Goal: Task Accomplishment & Management: Manage account settings

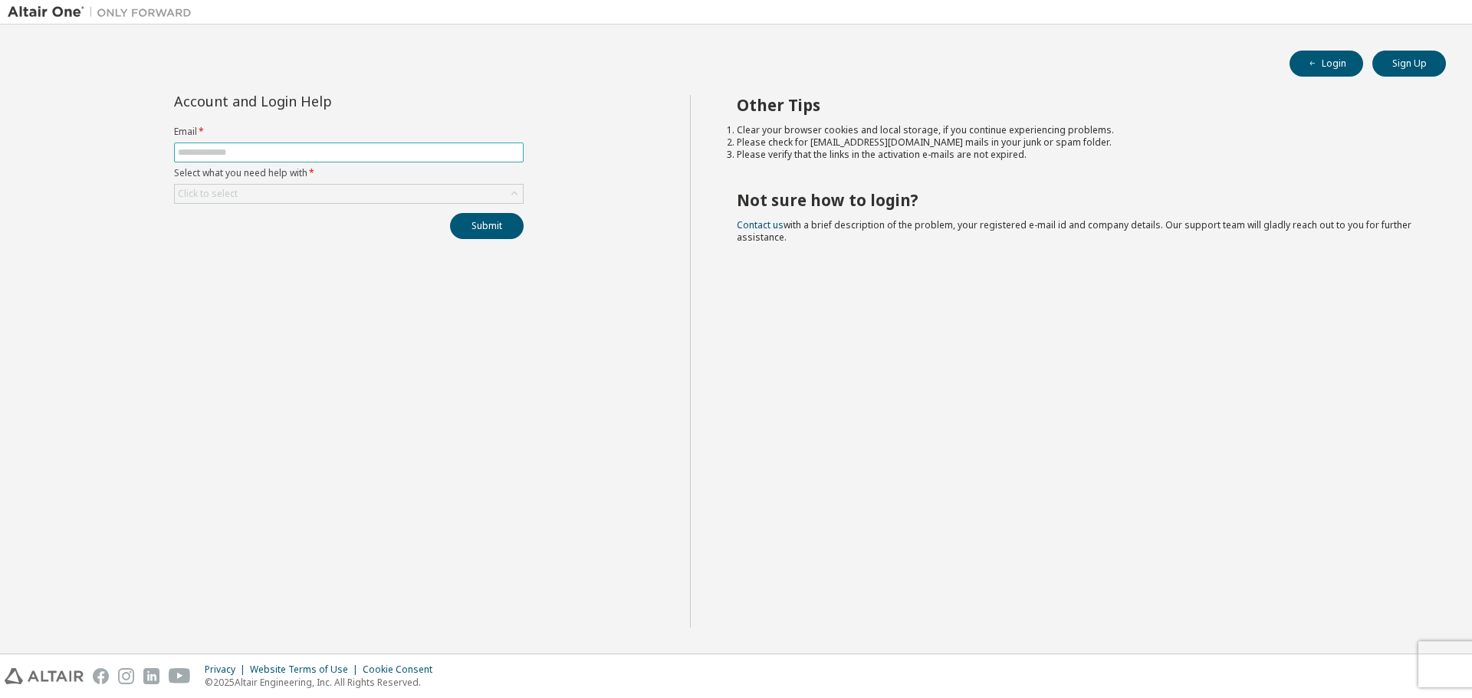
click at [490, 155] on input "text" at bounding box center [349, 152] width 342 height 12
type input "**********"
click at [363, 196] on div "Click to select" at bounding box center [349, 194] width 348 height 18
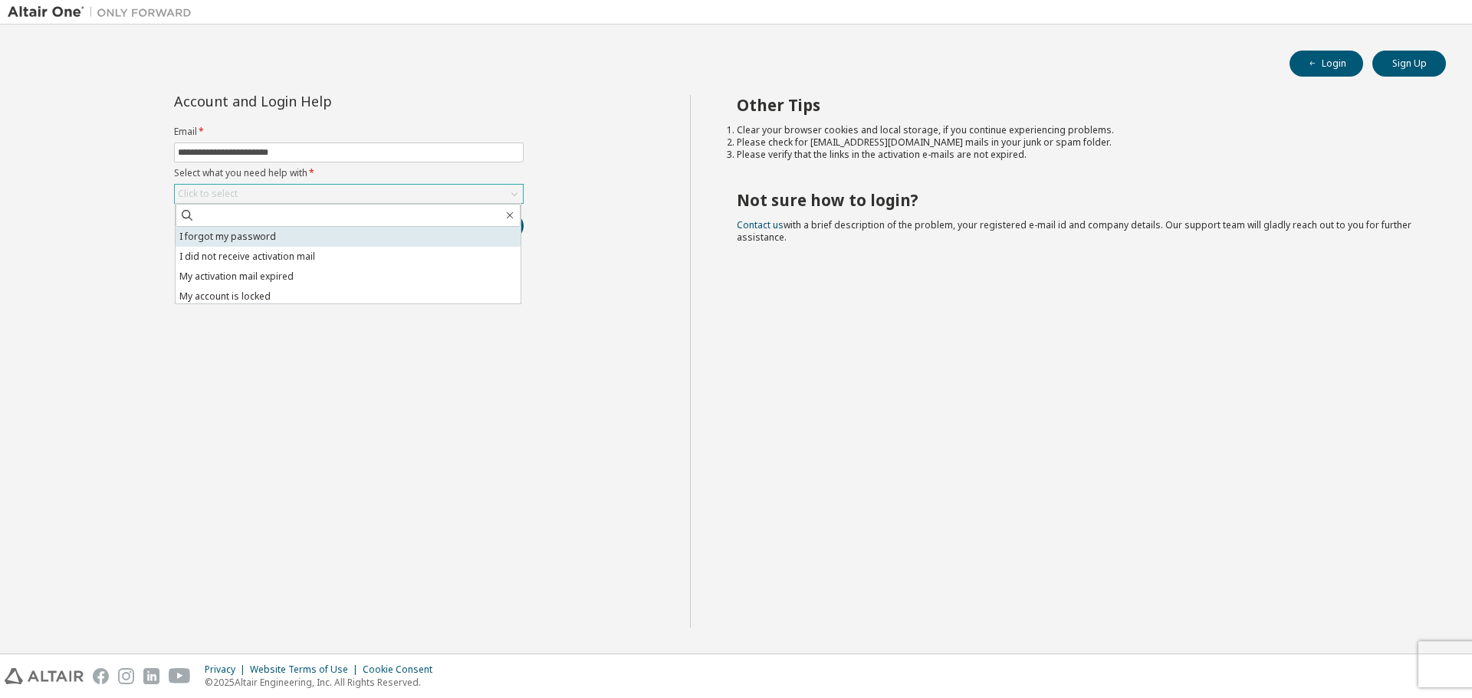
click at [341, 234] on li "I forgot my password" at bounding box center [348, 237] width 345 height 20
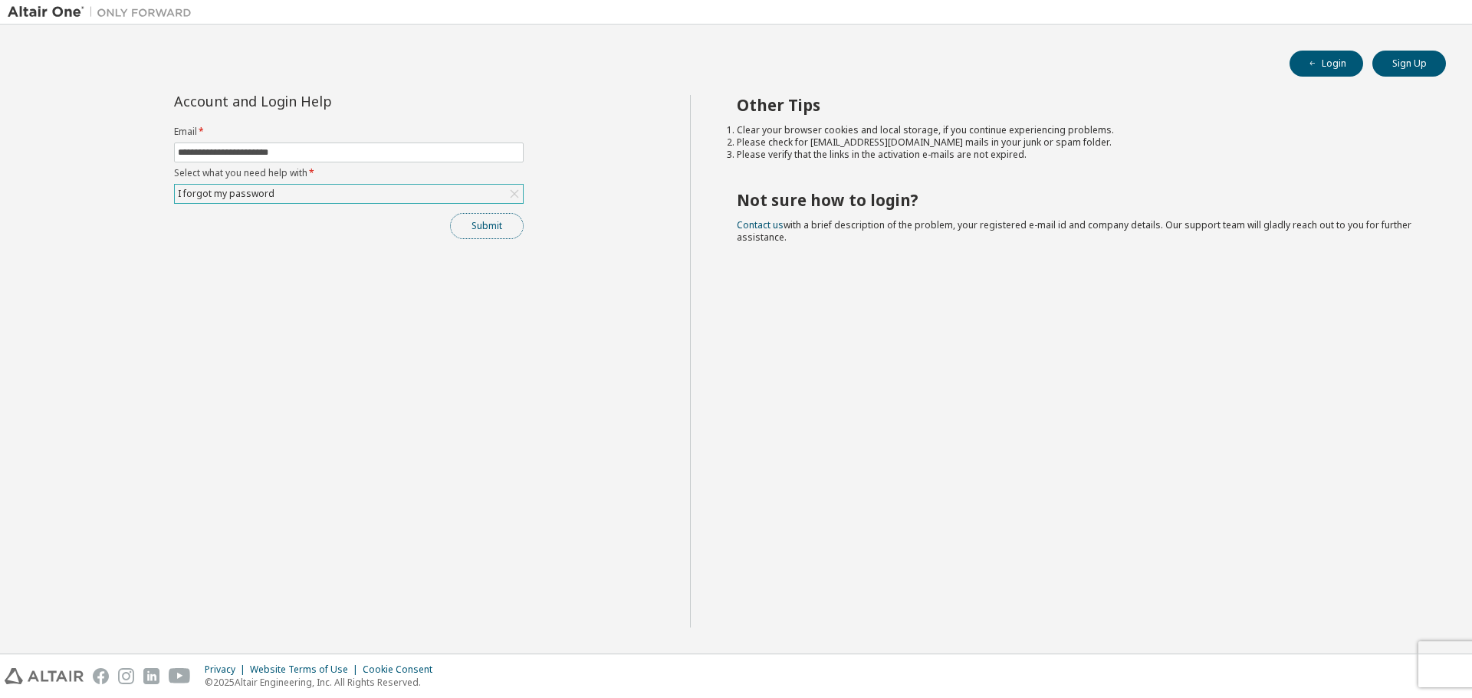
click at [488, 228] on button "Submit" at bounding box center [487, 226] width 74 height 26
click at [488, 223] on button "Submit" at bounding box center [487, 226] width 74 height 26
click at [488, 222] on button "Submit" at bounding box center [487, 226] width 74 height 26
click at [503, 230] on button "Submit" at bounding box center [487, 226] width 74 height 26
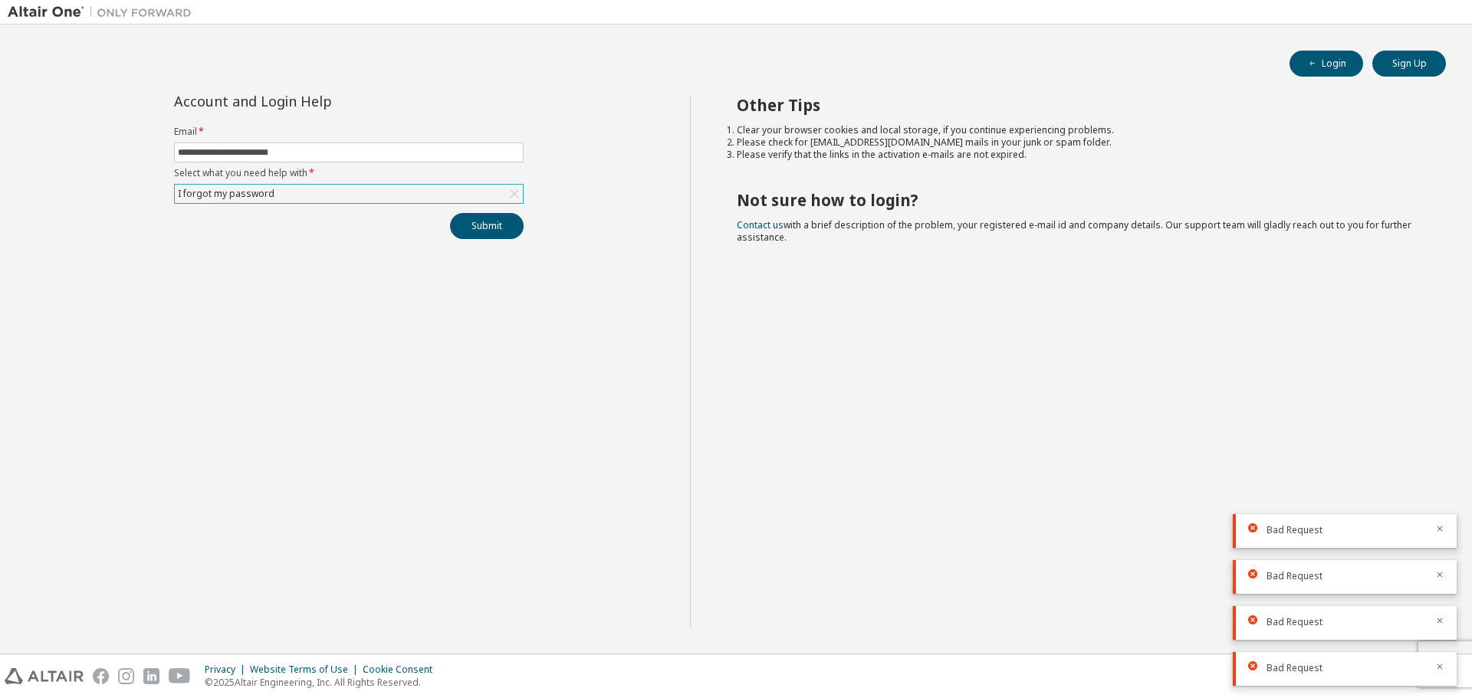
click at [432, 192] on div "I forgot my password" at bounding box center [349, 194] width 348 height 18
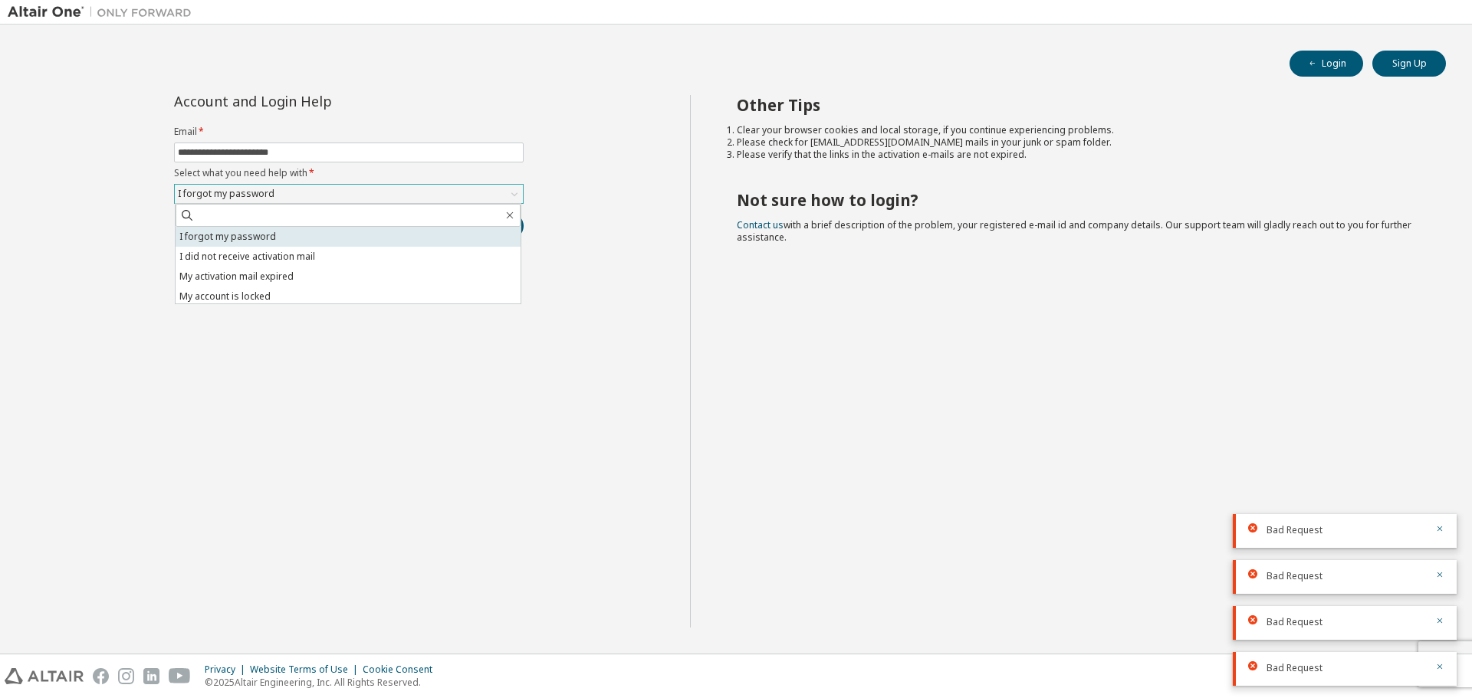
click at [379, 241] on li "I forgot my password" at bounding box center [348, 237] width 345 height 20
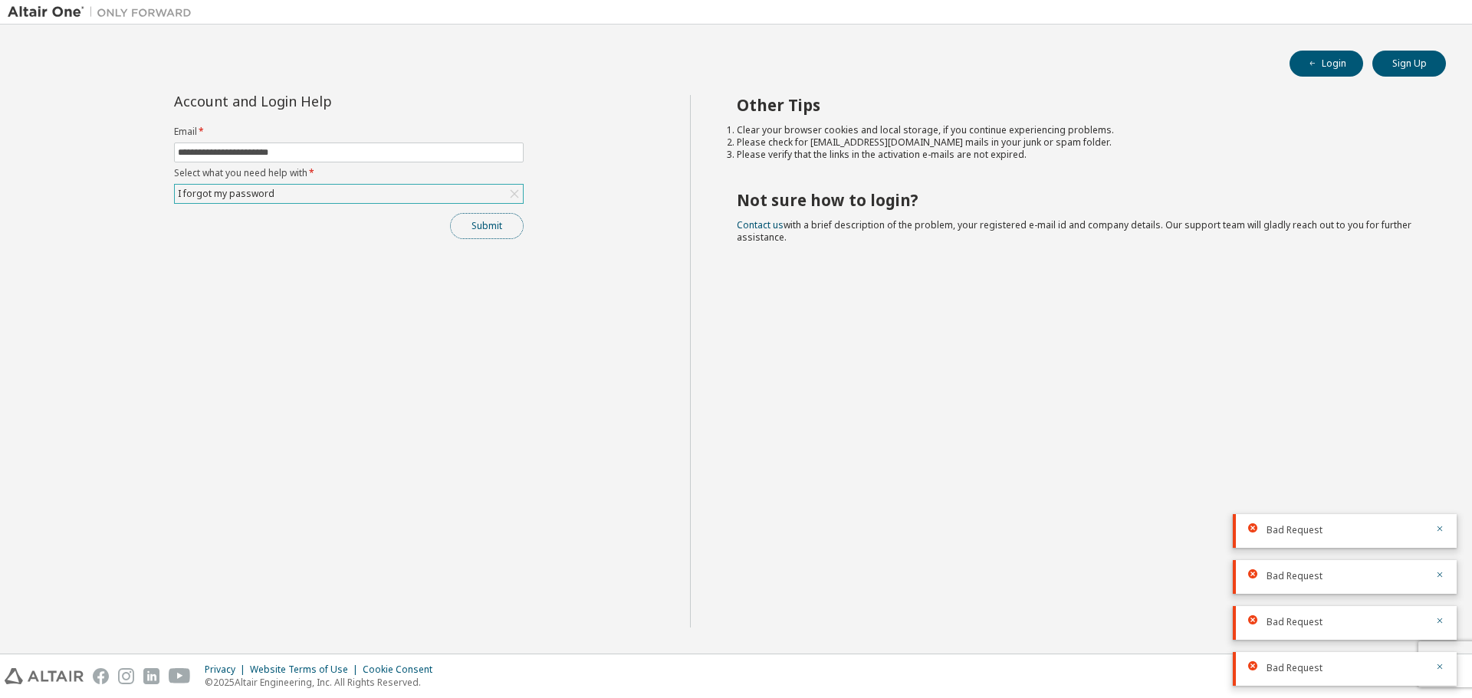
click at [479, 223] on button "Submit" at bounding box center [487, 226] width 74 height 26
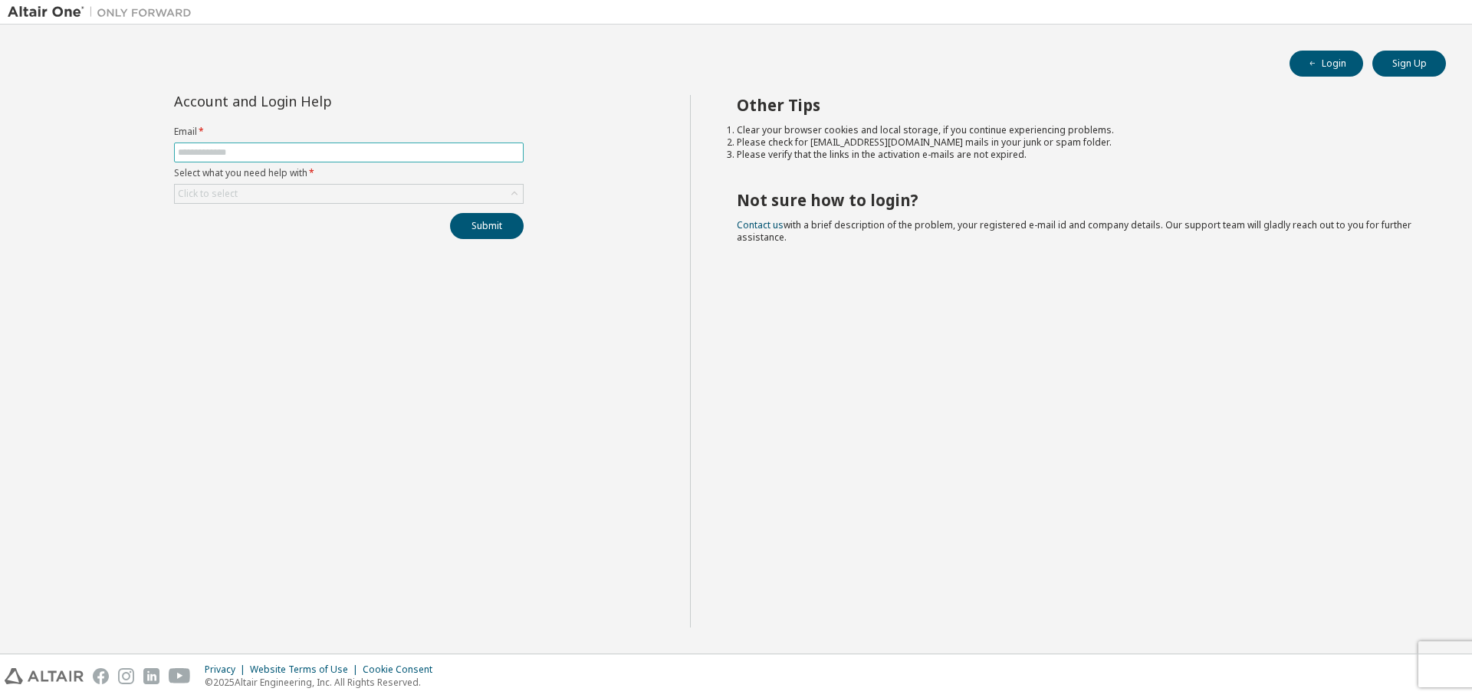
click at [335, 156] on input "text" at bounding box center [349, 152] width 342 height 12
type input "**********"
click at [369, 196] on div "Click to select" at bounding box center [349, 194] width 348 height 18
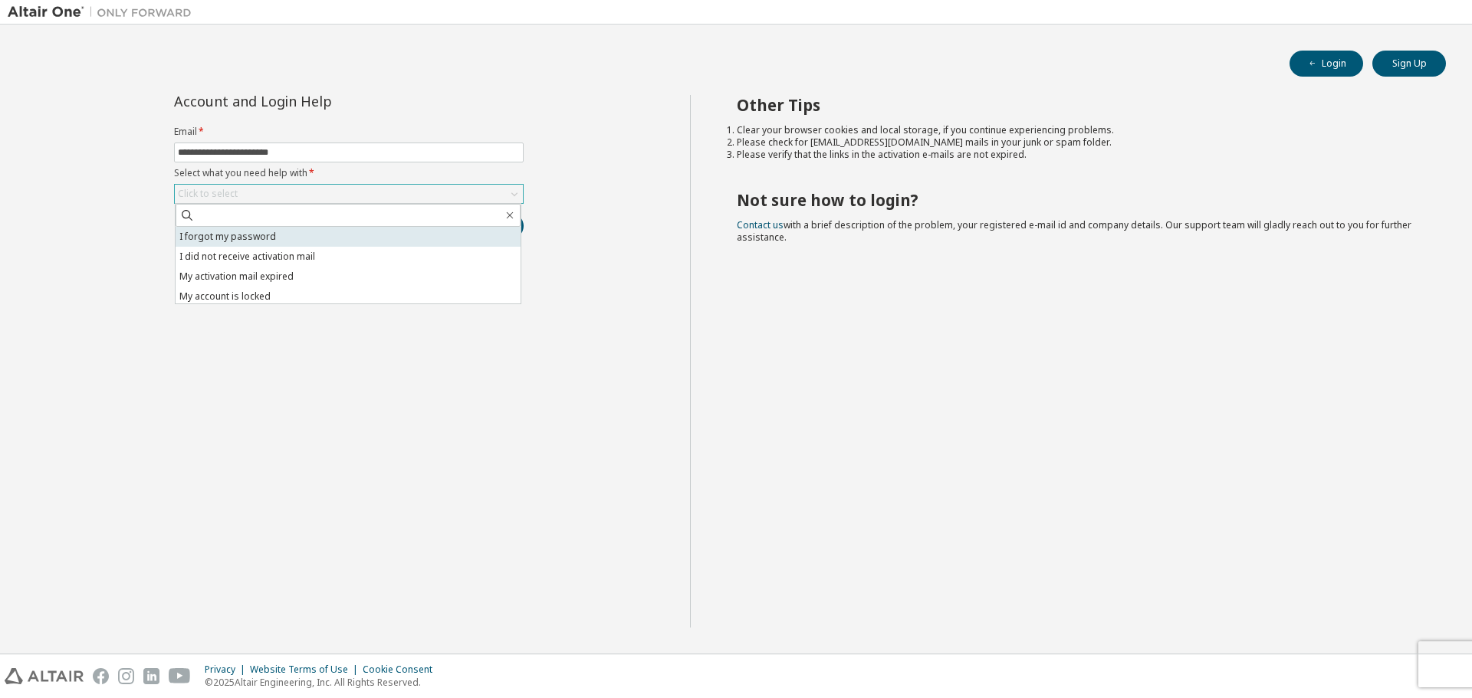
click at [273, 236] on li "I forgot my password" at bounding box center [348, 237] width 345 height 20
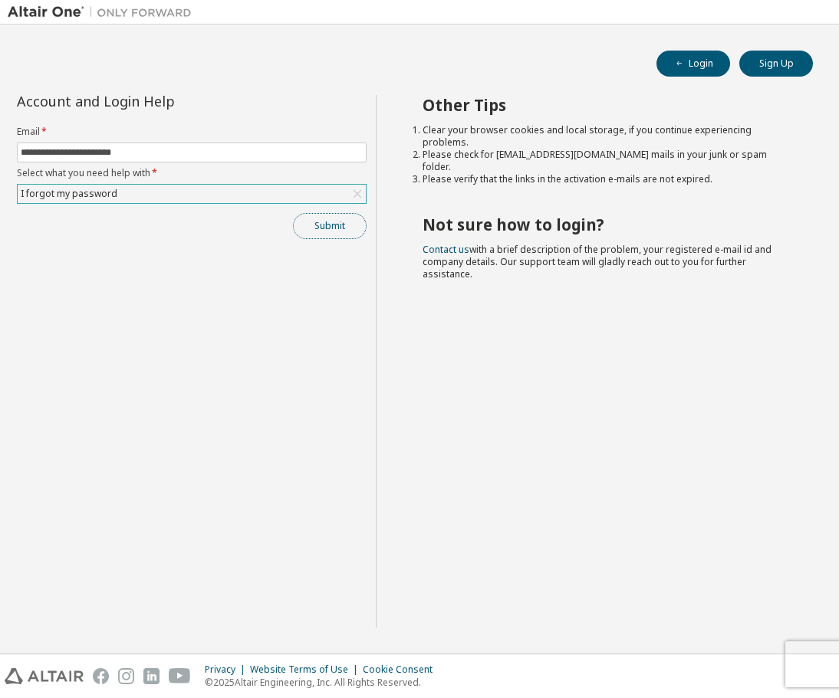
click at [342, 224] on button "Submit" at bounding box center [330, 226] width 74 height 26
click at [339, 213] on button "Submit" at bounding box center [330, 226] width 74 height 26
